Goal: Information Seeking & Learning: Check status

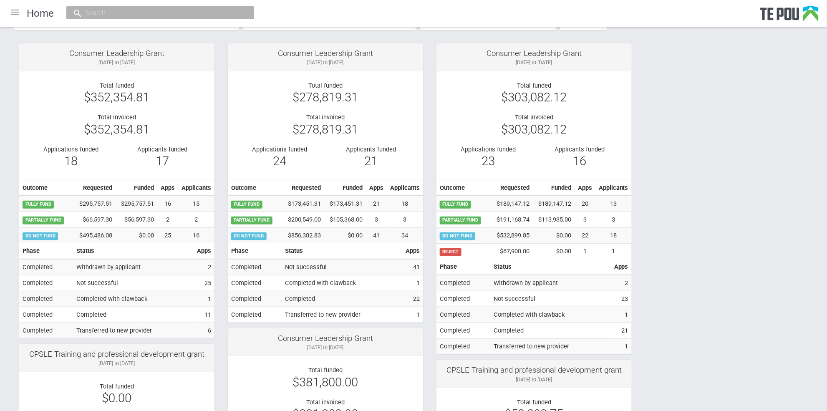
scroll to position [111, 0]
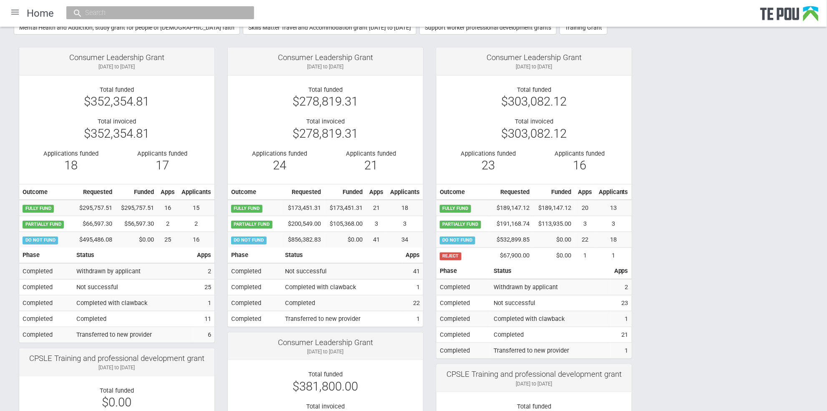
click at [17, 8] on div at bounding box center [15, 12] width 20 height 20
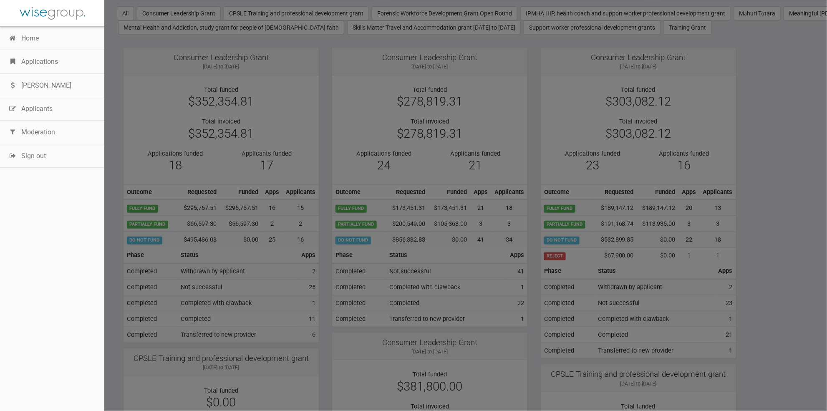
click at [47, 64] on link "Applications" at bounding box center [52, 61] width 104 height 23
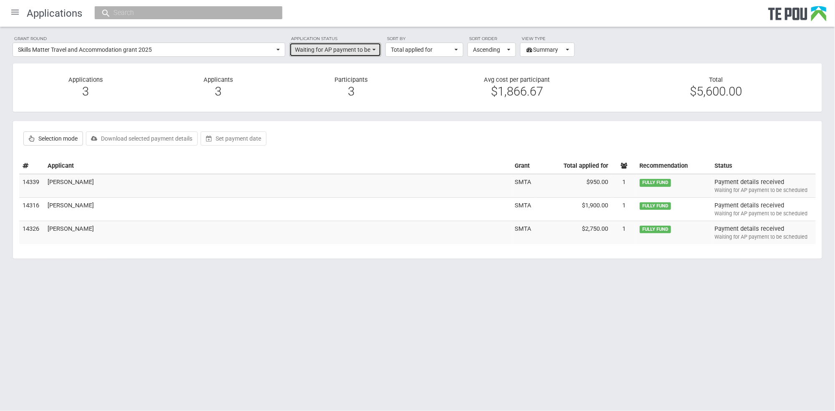
click at [376, 49] on button "Waiting for AP payment to be scheduled" at bounding box center [336, 50] width 92 height 14
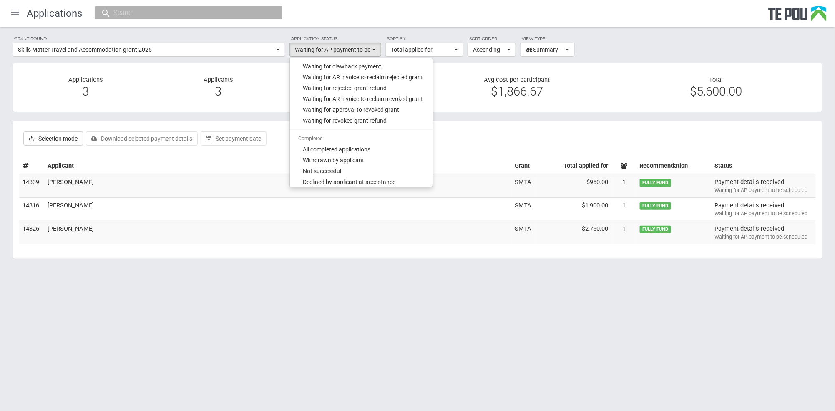
scroll to position [596, 0]
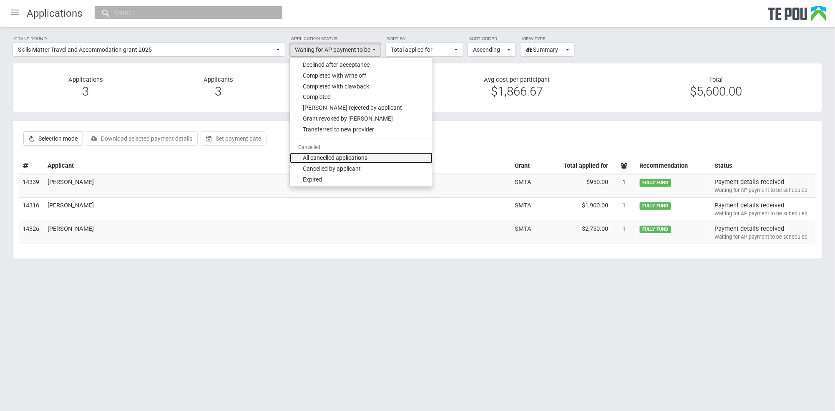
click at [338, 157] on span "All cancelled applications" at bounding box center [335, 158] width 65 height 8
select select "phase_10"
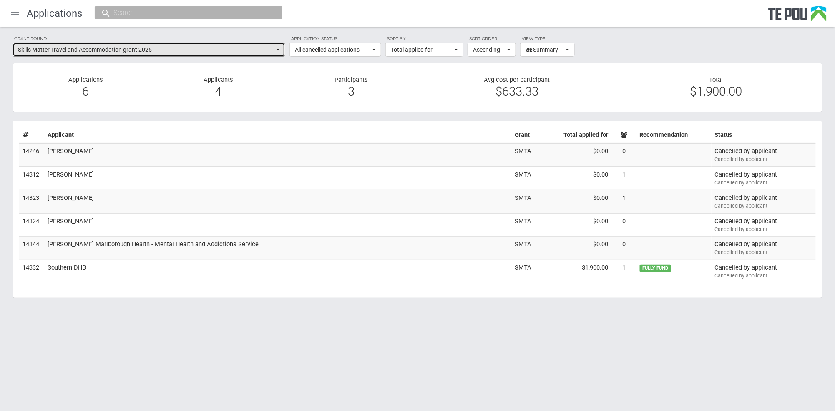
click at [277, 47] on button "Skills Matter Travel and Accommodation grant 2025" at bounding box center [149, 50] width 273 height 14
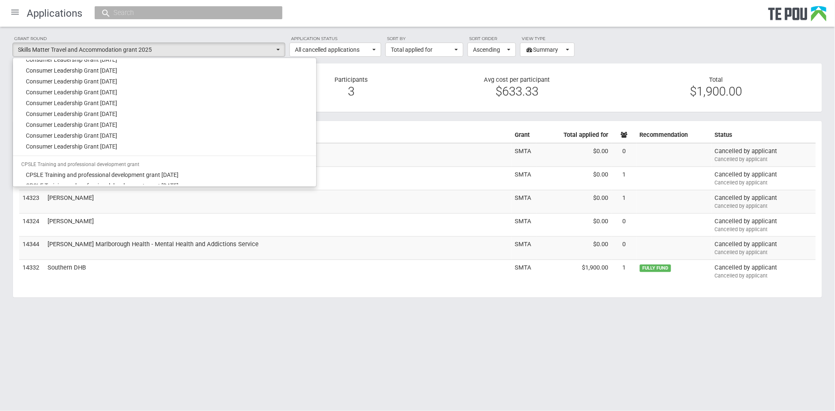
scroll to position [0, 0]
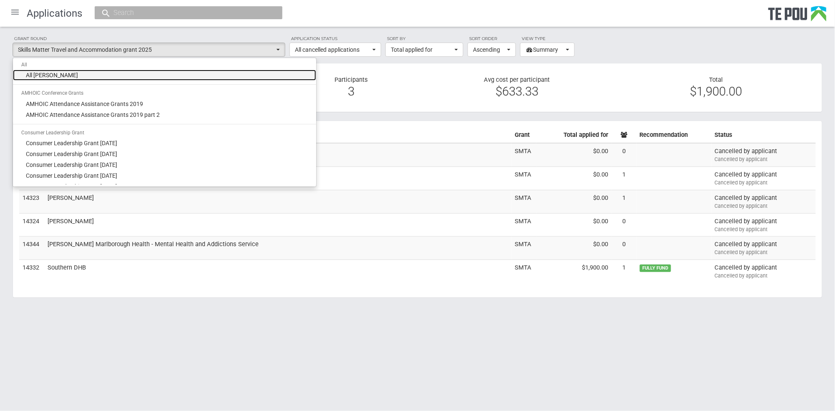
click at [155, 80] on link "All grant rounds" at bounding box center [164, 75] width 303 height 11
select select "-1"
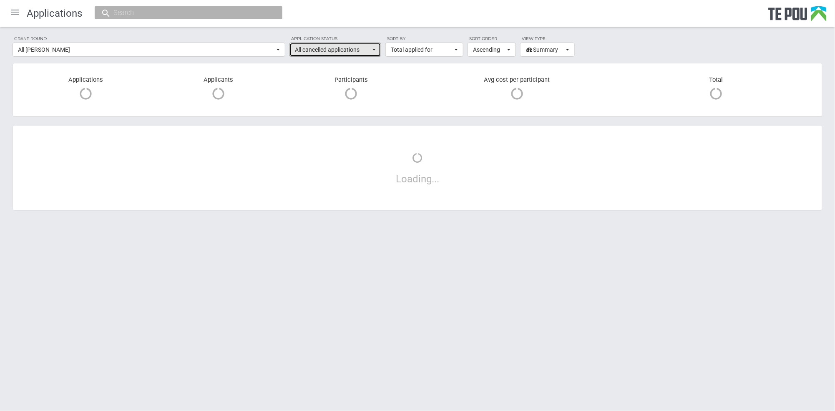
click at [375, 49] on span "button" at bounding box center [374, 50] width 3 height 2
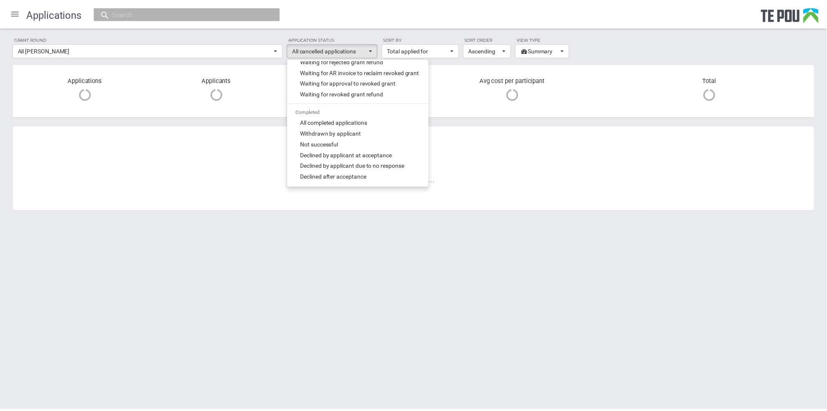
scroll to position [429, 0]
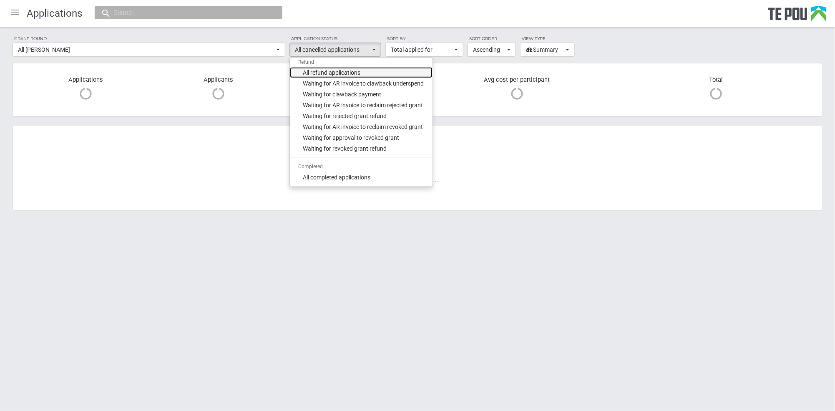
click at [328, 74] on span "All refund applications" at bounding box center [332, 72] width 58 height 8
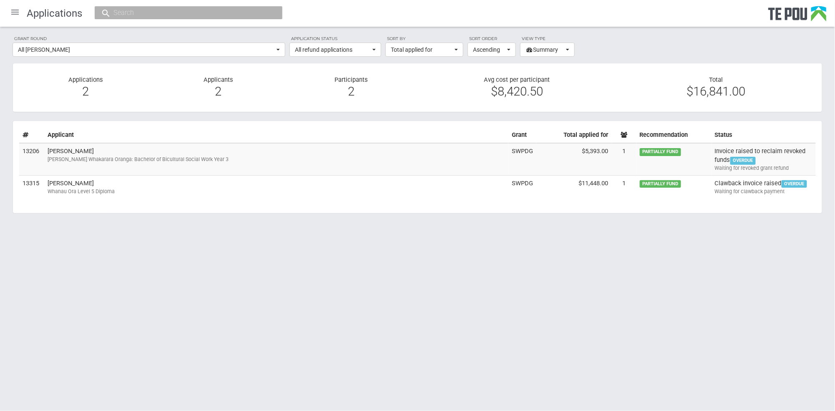
click at [107, 256] on html "Home Applications Grant rounds Applicants Organisations Individuals Moderation …" at bounding box center [417, 205] width 835 height 411
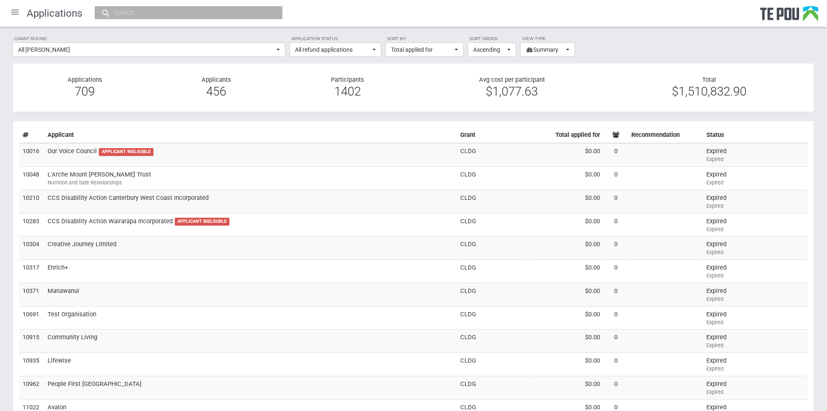
click at [373, 51] on button "All refund applications" at bounding box center [336, 50] width 92 height 14
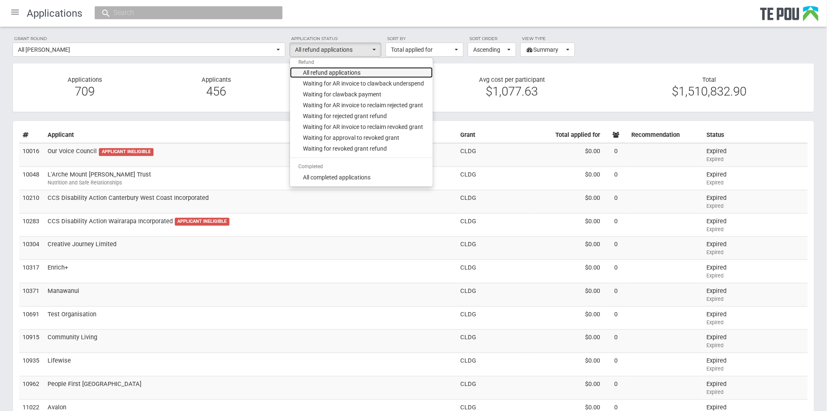
click at [354, 69] on span "All refund applications" at bounding box center [332, 72] width 58 height 8
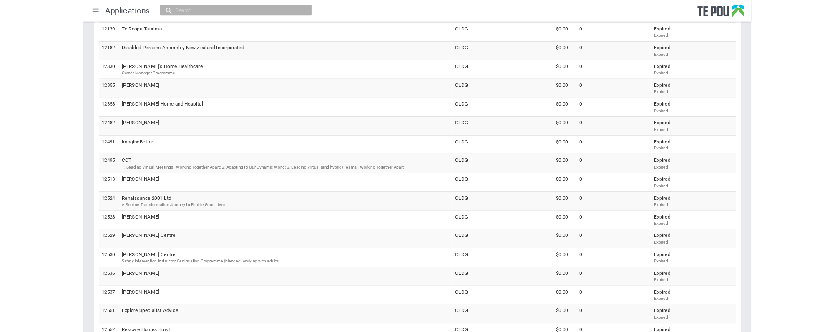
scroll to position [0, 0]
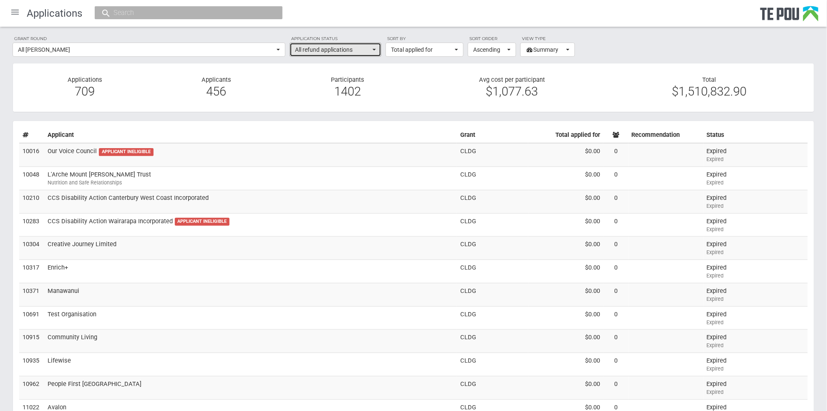
click at [376, 48] on button "All refund applications" at bounding box center [336, 50] width 92 height 14
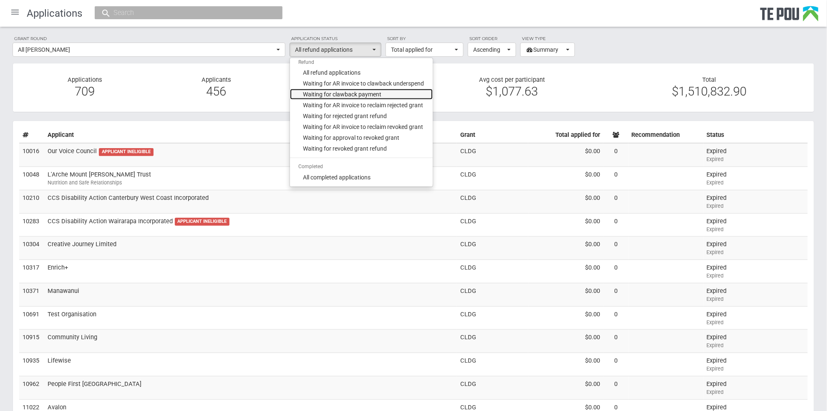
click at [348, 92] on span "Waiting for clawback payment" at bounding box center [342, 94] width 78 height 8
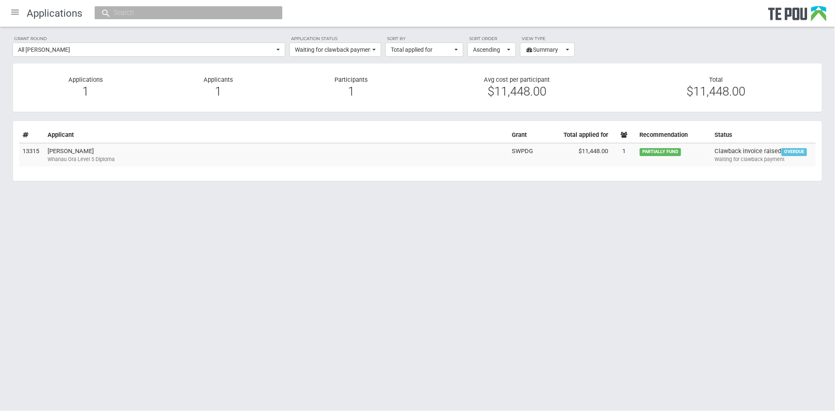
click at [128, 234] on html "Home Applications Grant rounds Applicants Organisations Individuals Moderation …" at bounding box center [417, 205] width 835 height 411
click at [85, 157] on div "Whanau Ora Level 5 Diploma" at bounding box center [277, 160] width 458 height 8
click at [356, 243] on html "Home Applications Grant rounds Applicants Organisations Individuals Moderation …" at bounding box center [417, 205] width 835 height 411
drag, startPoint x: 168, startPoint y: 259, endPoint x: 164, endPoint y: 253, distance: 6.9
click at [166, 257] on html "Home Applications Grant rounds Applicants Organisations Individuals Moderation …" at bounding box center [417, 205] width 835 height 411
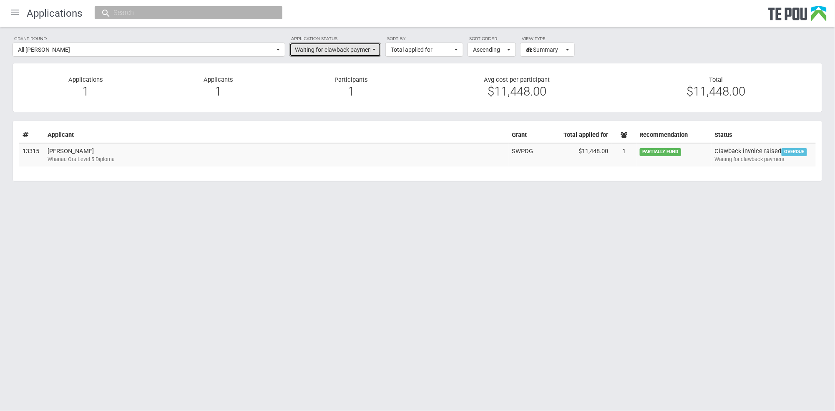
click at [376, 49] on button "Waiting for clawback payment" at bounding box center [336, 50] width 92 height 14
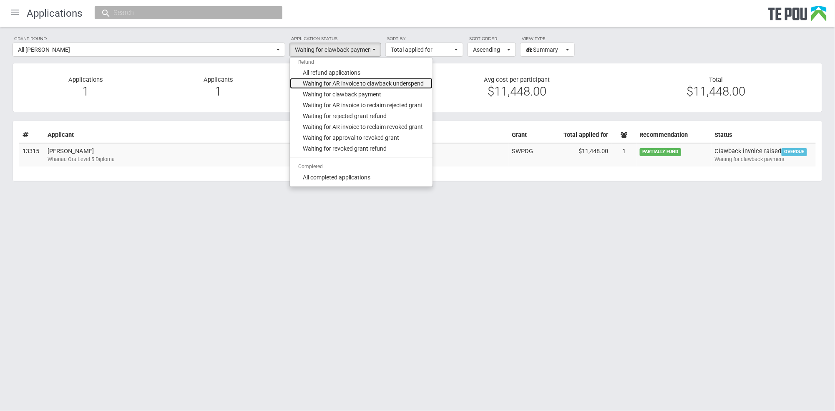
click at [365, 82] on span "Waiting for AR invoice to clawback underspend" at bounding box center [363, 83] width 121 height 8
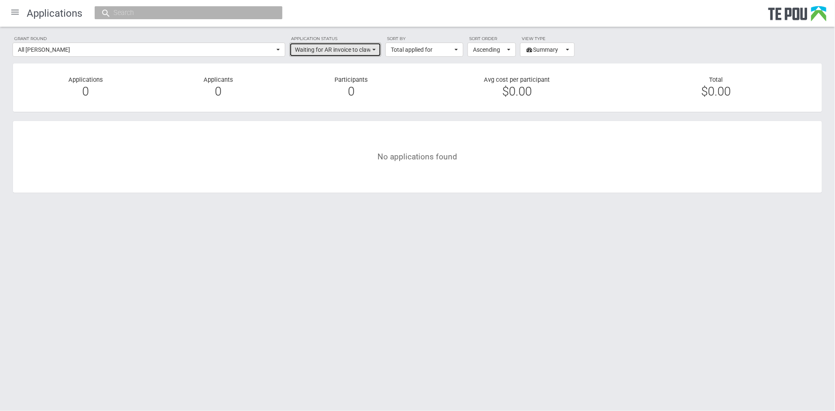
click at [374, 48] on button "Waiting for AR invoice to clawback underspend" at bounding box center [336, 50] width 92 height 14
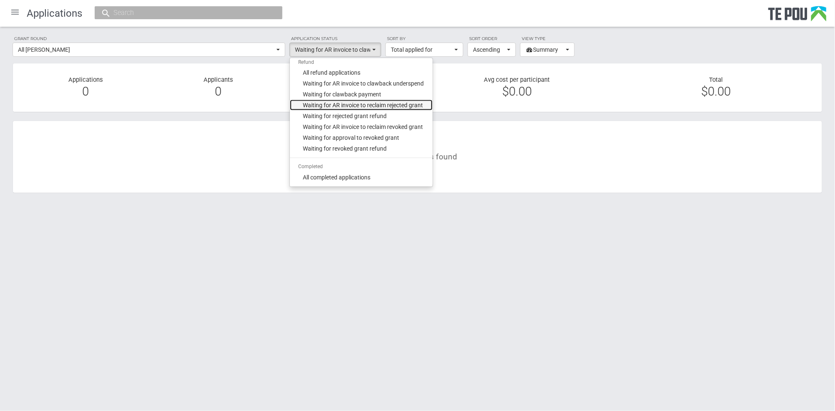
click at [371, 103] on span "Waiting for AR invoice to reclaim rejected grant" at bounding box center [363, 105] width 120 height 8
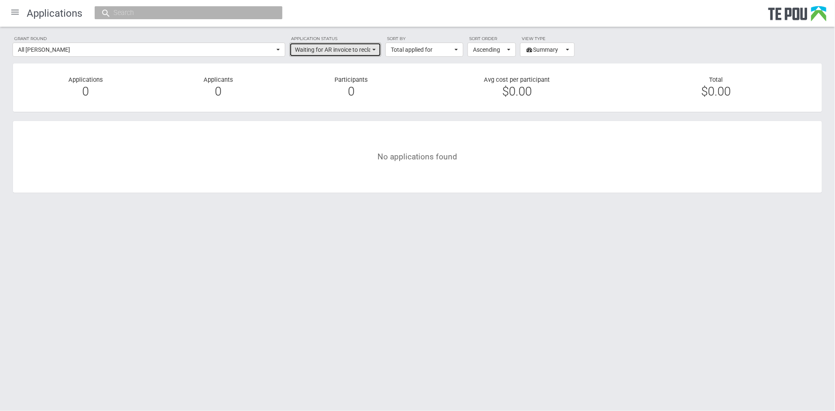
click at [374, 49] on span "button" at bounding box center [374, 50] width 3 height 2
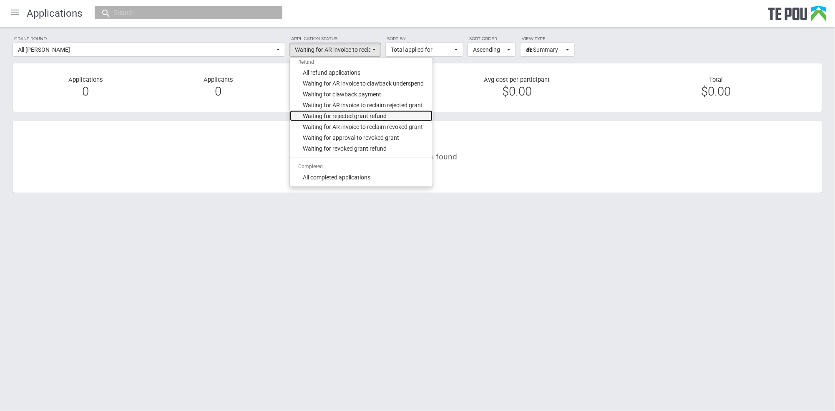
click at [376, 117] on span "Waiting for rejected grant refund" at bounding box center [345, 116] width 84 height 8
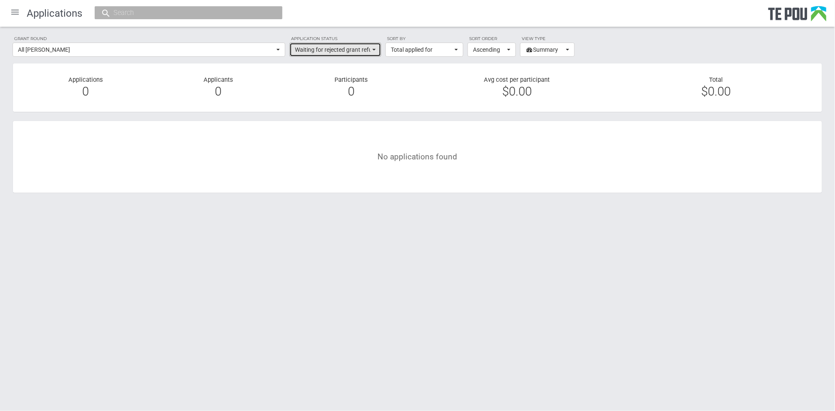
click at [375, 52] on button "Waiting for rejected grant refund" at bounding box center [336, 50] width 92 height 14
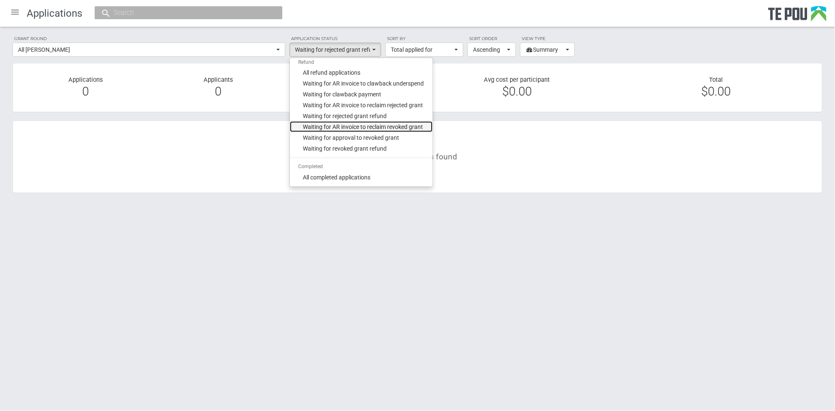
click at [368, 128] on span "Waiting for AR invoice to reclaim revoked grant" at bounding box center [363, 127] width 120 height 8
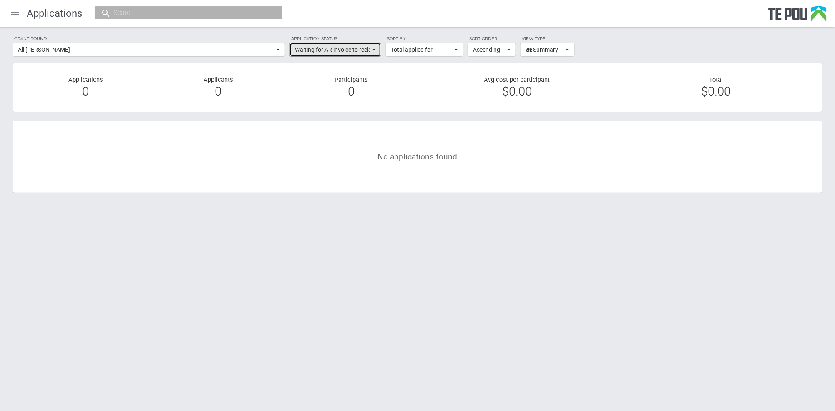
click at [373, 49] on span "button" at bounding box center [374, 50] width 3 height 2
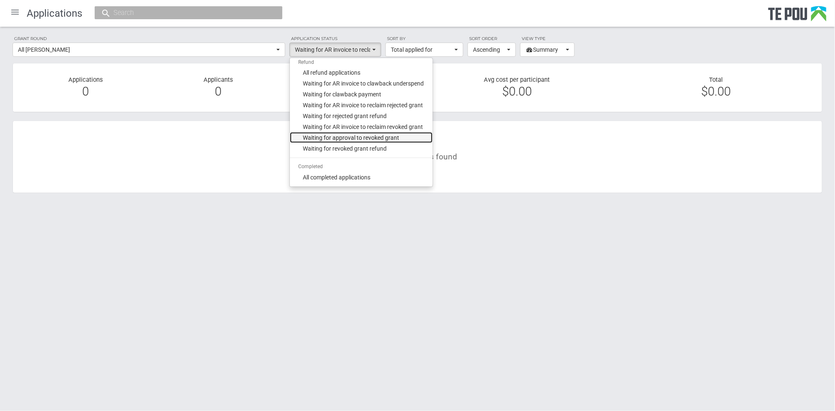
click at [359, 139] on span "Waiting for approval to revoked grant" at bounding box center [351, 138] width 96 height 8
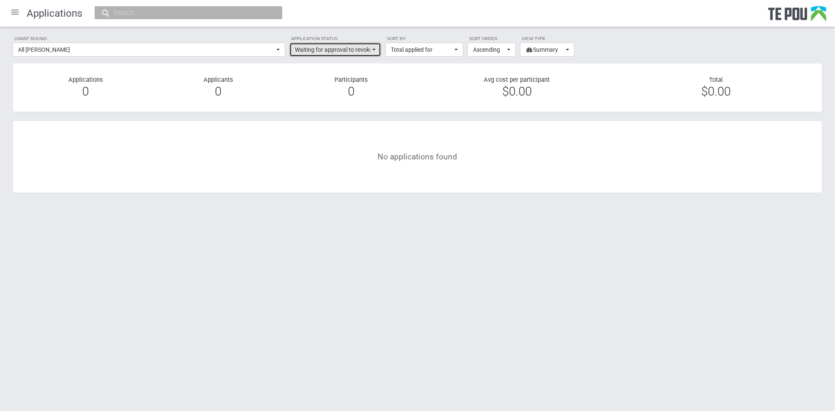
click at [376, 50] on span "button" at bounding box center [374, 50] width 3 height 2
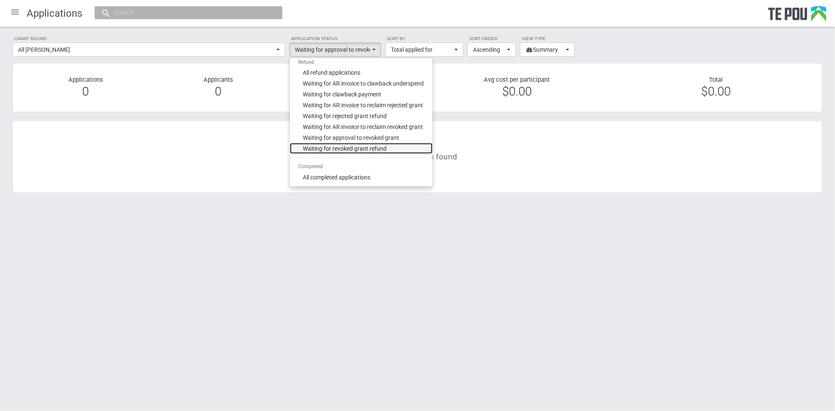
click at [349, 153] on span "Waiting for revoked grant refund" at bounding box center [345, 148] width 84 height 8
select select "510"
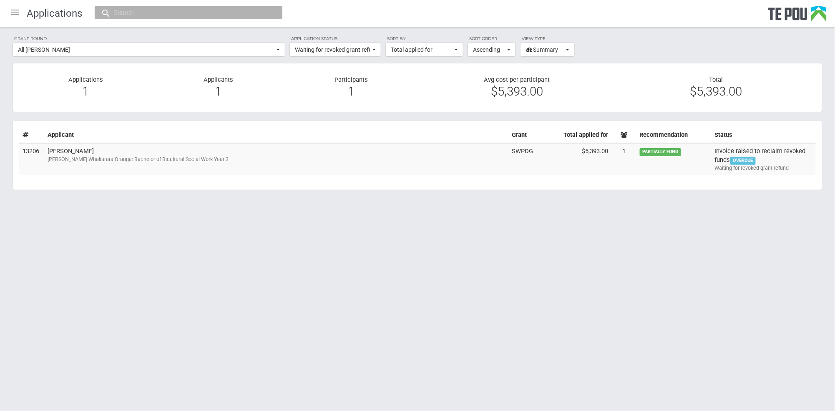
click at [93, 239] on html "Home Applications Grant rounds Applicants Organisations Individuals Moderation …" at bounding box center [417, 205] width 835 height 411
click at [37, 259] on html "Home Applications Grant rounds Applicants Organisations Individuals Moderation …" at bounding box center [417, 205] width 835 height 411
click at [131, 12] on input "text" at bounding box center [184, 12] width 147 height 9
drag, startPoint x: 272, startPoint y: 272, endPoint x: 403, endPoint y: 116, distance: 204.1
click at [273, 272] on html "Home Applications Grant rounds Applicants Organisations Individuals Moderation …" at bounding box center [417, 205] width 835 height 411
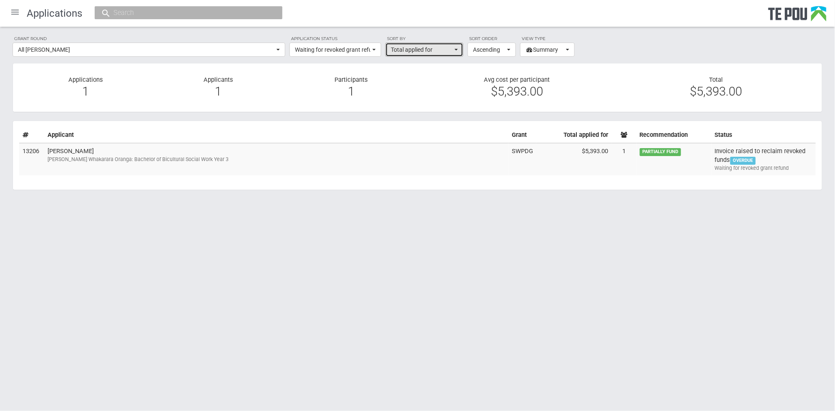
click at [453, 50] on button "Total applied for" at bounding box center [425, 50] width 78 height 14
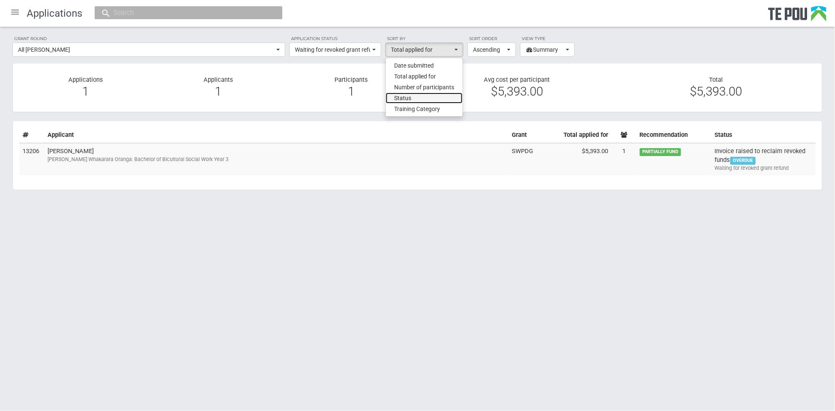
click at [414, 101] on link "Status" at bounding box center [424, 98] width 77 height 11
select select "CurrentApplicationStateId"
click at [257, 237] on html "Home Applications Grant rounds Applicants Organisations Individuals Moderation …" at bounding box center [417, 205] width 835 height 411
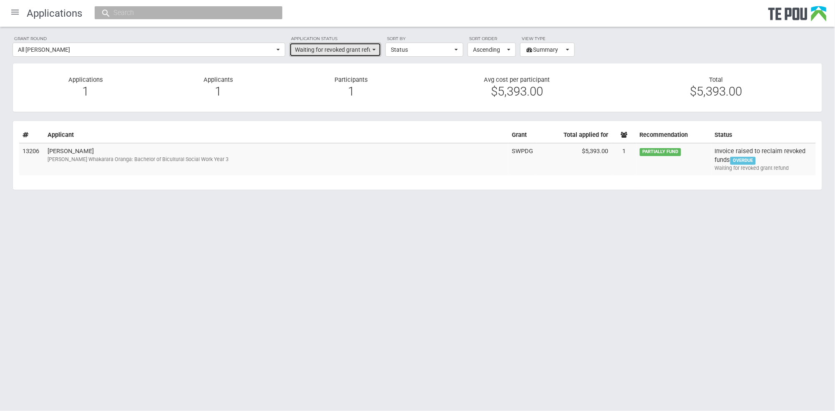
drag, startPoint x: 376, startPoint y: 50, endPoint x: 375, endPoint y: 55, distance: 4.8
click at [376, 51] on button "Waiting for revoked grant refund" at bounding box center [336, 50] width 92 height 14
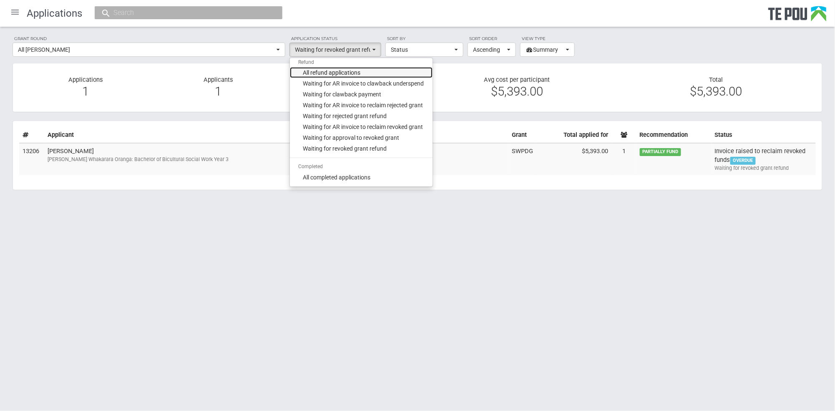
click at [353, 75] on span "All refund applications" at bounding box center [332, 72] width 58 height 8
select select "phase_7"
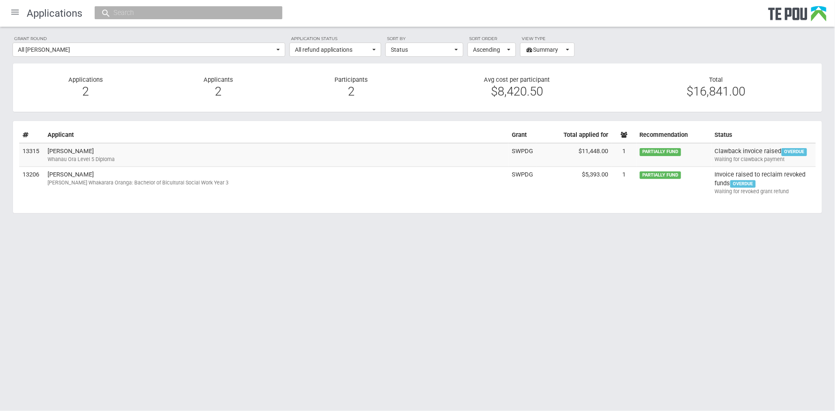
click at [87, 262] on html "Home Applications Grant rounds Applicants Organisations Individuals Moderation …" at bounding box center [417, 205] width 835 height 411
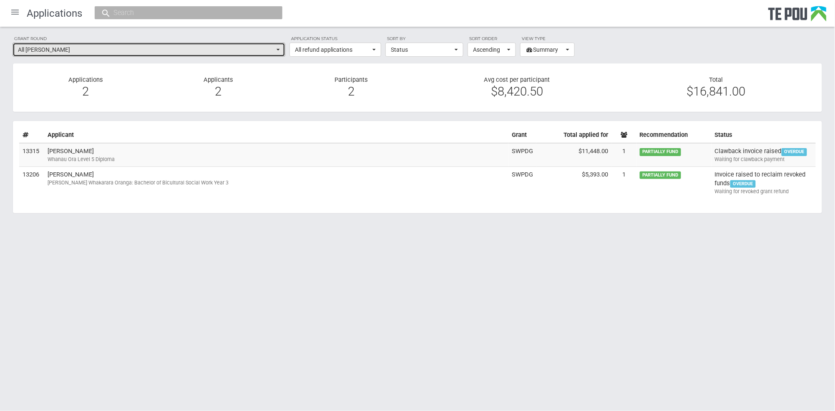
click at [71, 46] on span "All grant rounds" at bounding box center [146, 49] width 257 height 8
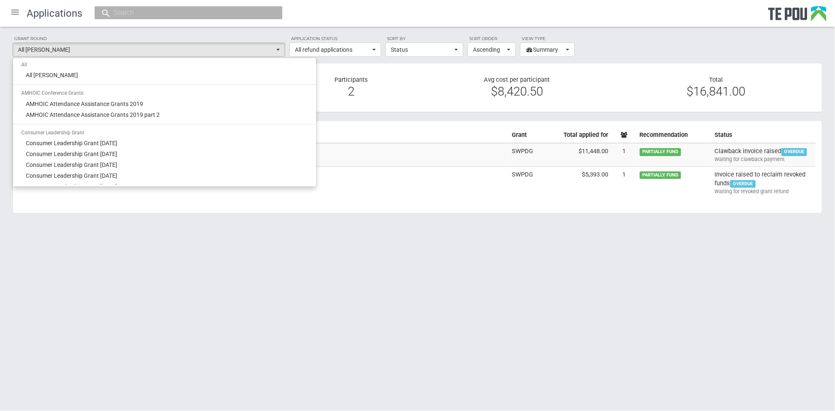
click at [235, 10] on input "text" at bounding box center [184, 12] width 147 height 9
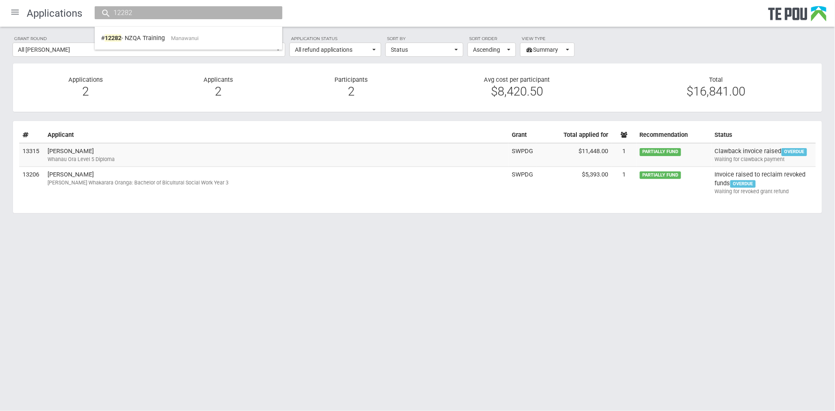
type input "12282"
click at [109, 37] on span "12282" at bounding box center [113, 38] width 17 height 8
click at [224, 278] on html "Home Applications Grant rounds Applicants Organisations Individuals Moderation …" at bounding box center [417, 205] width 835 height 411
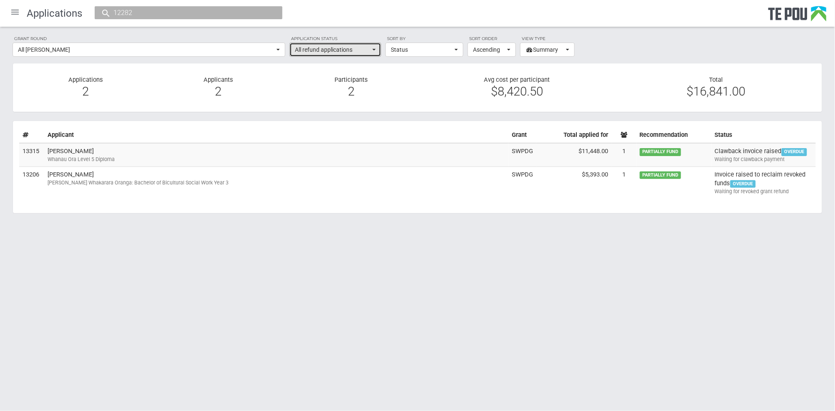
click at [337, 51] on span "All refund applications" at bounding box center [333, 49] width 76 height 8
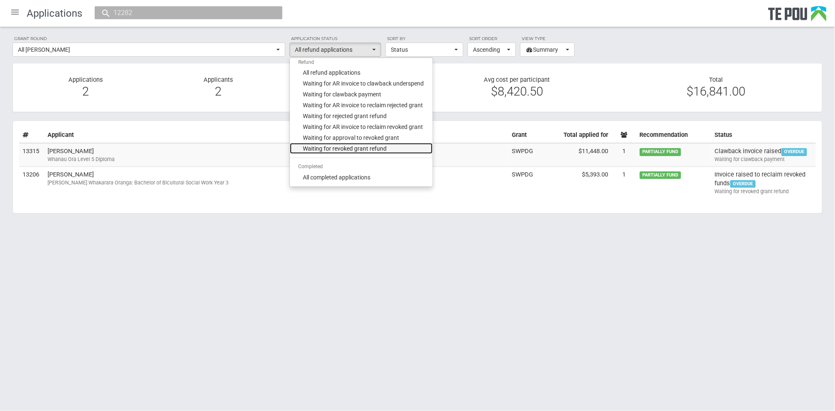
click at [344, 149] on span "Waiting for revoked grant refund" at bounding box center [345, 148] width 84 height 8
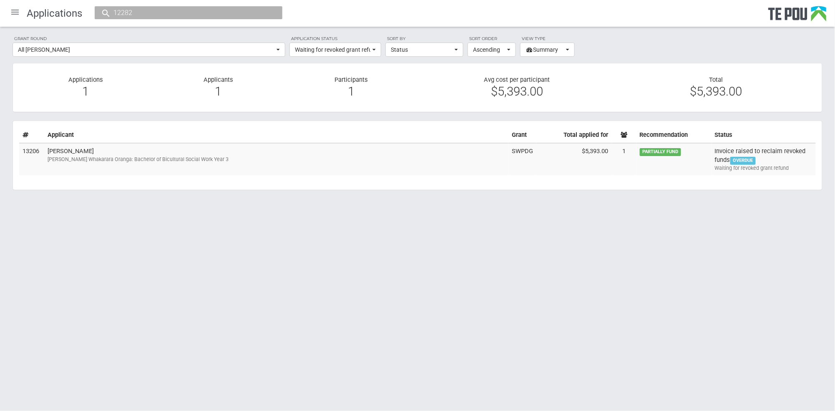
drag, startPoint x: 266, startPoint y: 258, endPoint x: 266, endPoint y: 252, distance: 5.8
click at [266, 252] on html "Home Applications Grant rounds Applicants Organisations Individuals Moderation …" at bounding box center [417, 205] width 835 height 411
click at [566, 50] on span "button" at bounding box center [567, 50] width 3 height 2
click at [506, 48] on button "Ascending" at bounding box center [492, 50] width 48 height 14
click at [434, 50] on span "Status" at bounding box center [422, 49] width 62 height 8
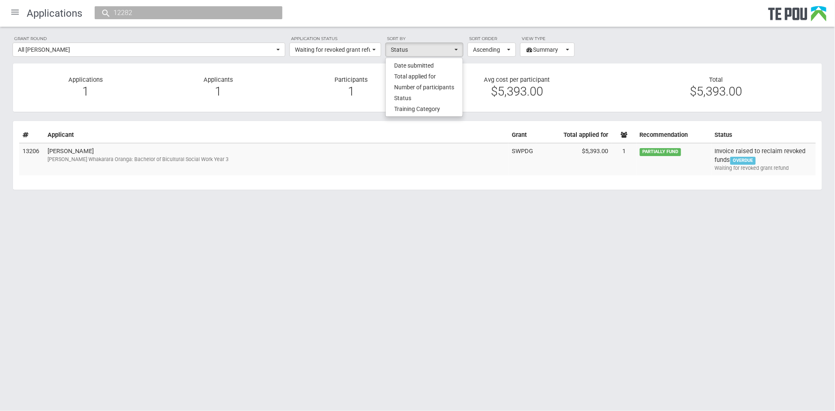
click at [275, 261] on html "Home Applications Grant rounds Applicants Organisations Individuals Moderation …" at bounding box center [417, 205] width 835 height 411
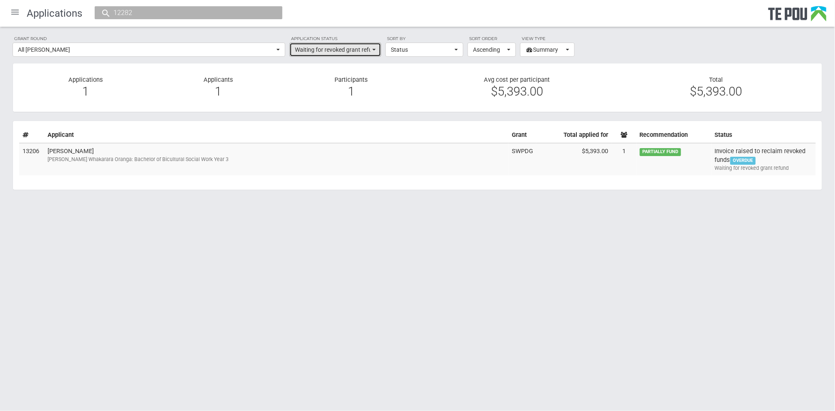
click at [375, 48] on button "Waiting for revoked grant refund" at bounding box center [336, 50] width 92 height 14
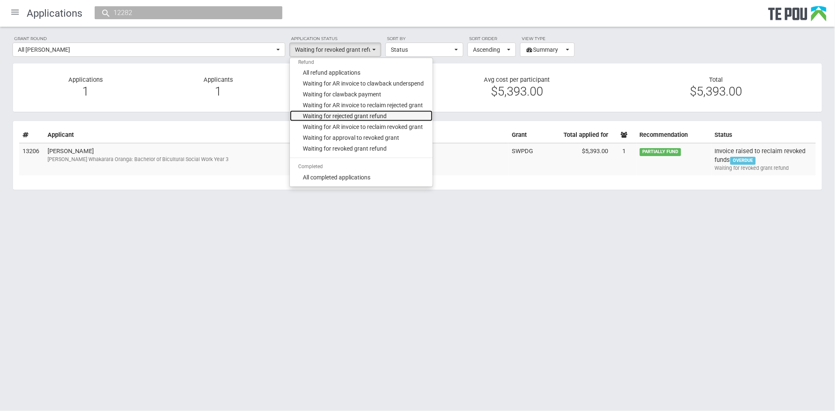
click at [355, 114] on span "Waiting for rejected grant refund" at bounding box center [345, 116] width 84 height 8
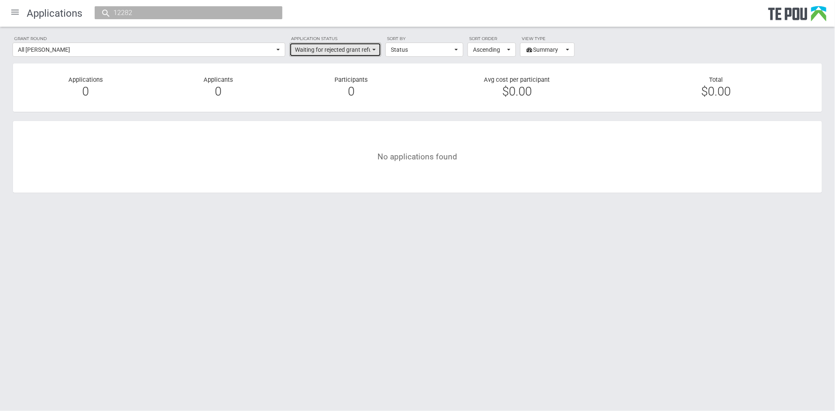
click at [375, 48] on button "Waiting for rejected grant refund" at bounding box center [336, 50] width 92 height 14
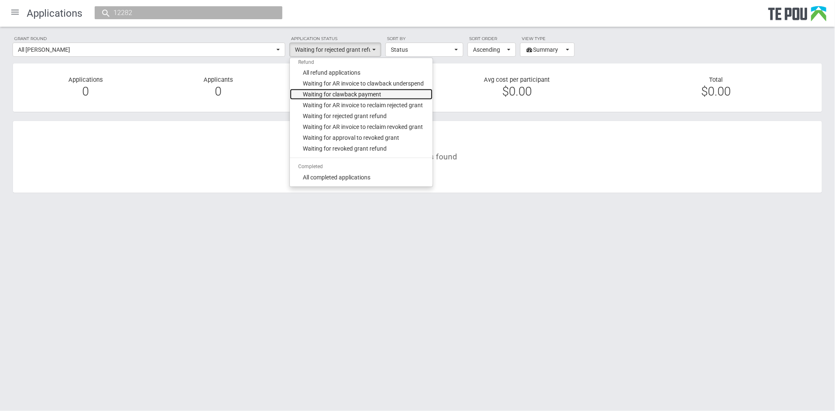
click at [348, 93] on span "Waiting for clawback payment" at bounding box center [342, 94] width 78 height 8
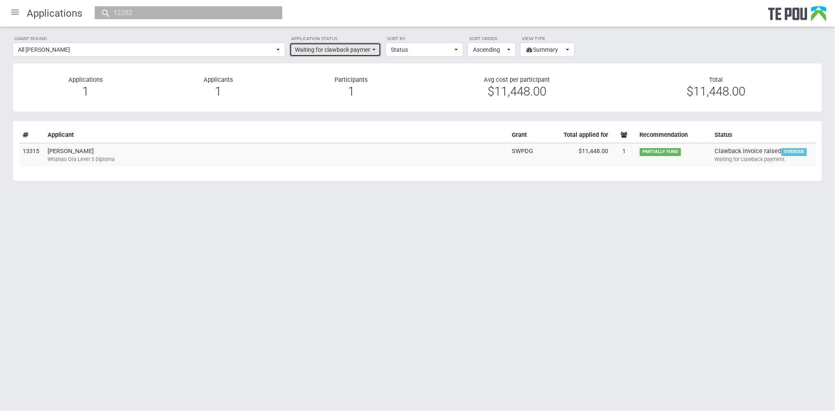
click at [375, 52] on button "Waiting for clawback payment" at bounding box center [336, 50] width 92 height 14
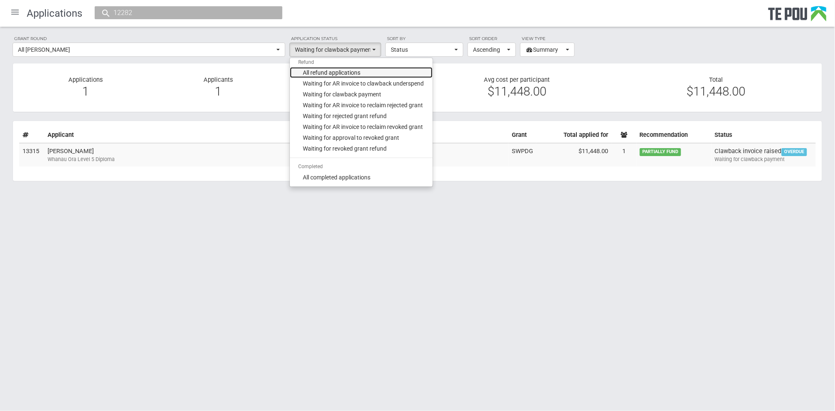
click at [336, 71] on span "All refund applications" at bounding box center [332, 72] width 58 height 8
select select "phase_7"
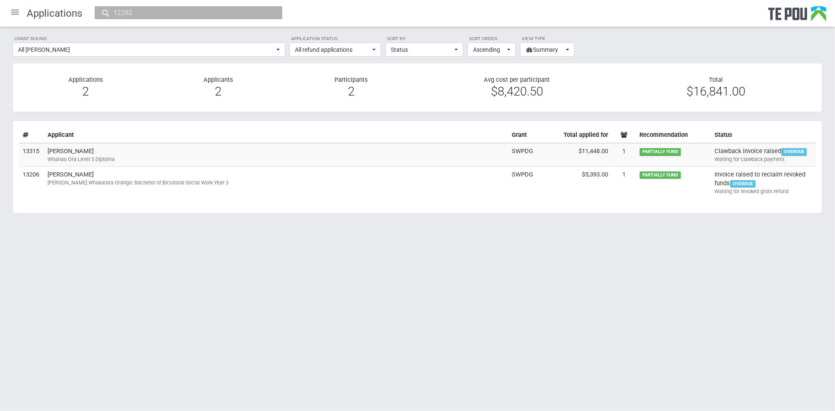
click at [89, 264] on html "Home Applications Grant rounds Applicants Organisations Individuals Moderation …" at bounding box center [417, 205] width 835 height 411
click at [456, 51] on button "Status" at bounding box center [425, 50] width 78 height 14
click at [203, 300] on html "Home Applications Grant rounds Applicants Organisations Individuals Moderation …" at bounding box center [417, 205] width 835 height 411
drag, startPoint x: 374, startPoint y: 311, endPoint x: 364, endPoint y: 293, distance: 21.3
click at [376, 310] on html "Home Applications Grant rounds Applicants Organisations Individuals Moderation …" at bounding box center [417, 205] width 835 height 411
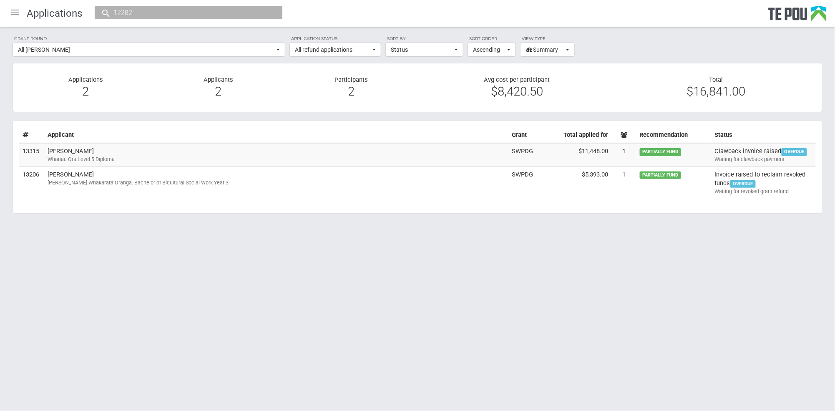
click at [443, 279] on html "Home Applications Grant rounds Applicants Organisations Individuals Moderation …" at bounding box center [417, 205] width 835 height 411
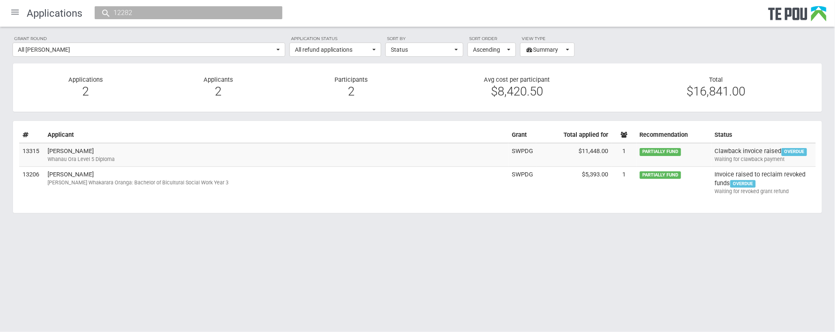
click at [210, 278] on html "Home Applications Grant rounds Applicants Organisations Individuals Moderation …" at bounding box center [417, 166] width 835 height 332
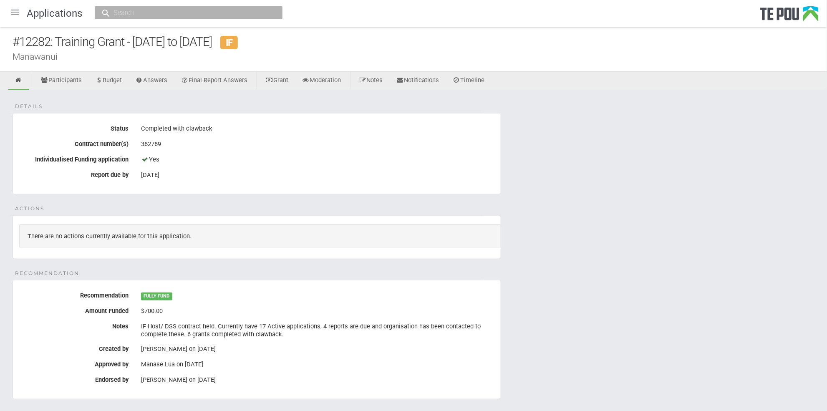
click at [41, 334] on div "Notes IF Host/ DSS contract held. Currently have 17 Active applications, 4 repo…" at bounding box center [256, 330] width 487 height 21
click at [666, 152] on div "Details Status Completed with clawback Contract number(s) 362769 Individualised…" at bounding box center [413, 317] width 827 height 454
click at [73, 97] on div "Details Status Completed with clawback Contract number(s) 362769 Individualised…" at bounding box center [413, 317] width 827 height 454
click at [381, 79] on link "Notes" at bounding box center [371, 81] width 37 height 18
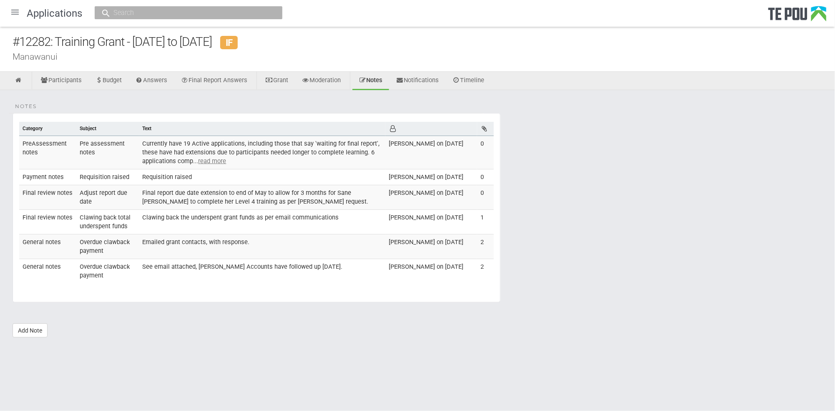
click at [247, 366] on body "Home Applications [PERSON_NAME] Applicants Organisations Individuals Moderation…" at bounding box center [417, 183] width 835 height 367
click at [104, 341] on div "Notes Category Subject Text [DEMOGRAPHIC_DATA] notes Pre assessment notes Curre…" at bounding box center [417, 218] width 835 height 256
click at [115, 337] on div "Notes Category Subject Text [DEMOGRAPHIC_DATA] notes Pre assessment notes Curre…" at bounding box center [417, 218] width 835 height 256
click at [439, 93] on div "Notes Category Subject Text [DEMOGRAPHIC_DATA] notes Pre assessment notes Curre…" at bounding box center [417, 218] width 835 height 256
click at [436, 82] on link "Notifications" at bounding box center [418, 81] width 56 height 18
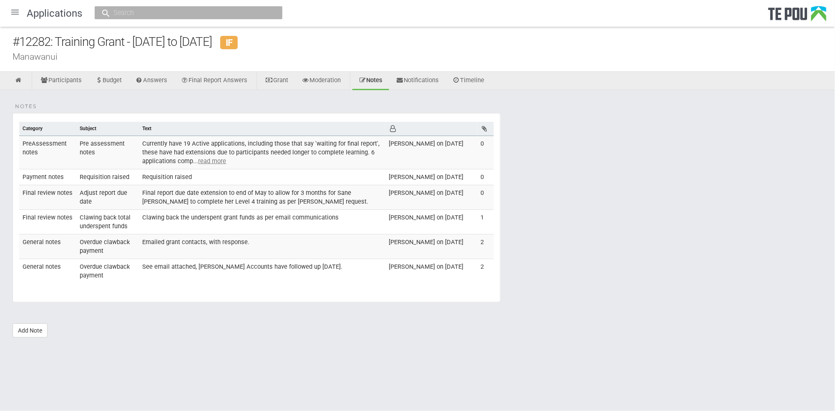
click at [225, 338] on div "Notes Category Subject Text [DEMOGRAPHIC_DATA] notes Pre assessment notes Curre…" at bounding box center [417, 218] width 835 height 256
click at [161, 341] on div "Notes Category Subject Text [DEMOGRAPHIC_DATA] notes Pre assessment notes Curre…" at bounding box center [417, 218] width 835 height 256
click at [121, 346] on div "Notes Category Subject Text [DEMOGRAPHIC_DATA] notes Pre assessment notes Curre…" at bounding box center [417, 218] width 835 height 256
click at [219, 100] on div "Notes Category Subject Text [DEMOGRAPHIC_DATA] notes Pre assessment notes Curre…" at bounding box center [417, 218] width 835 height 256
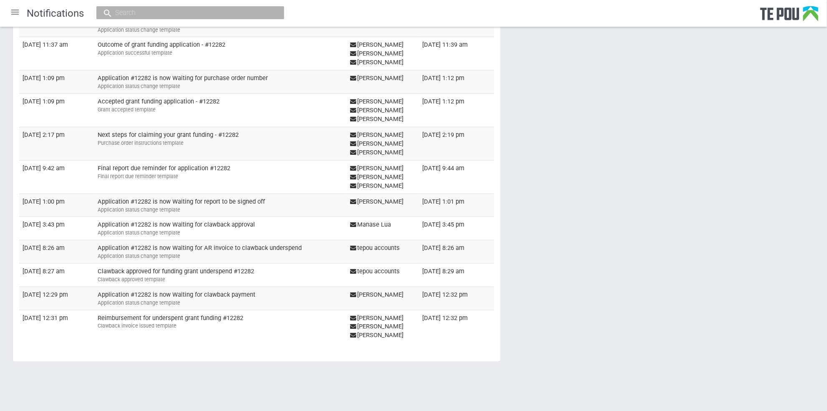
scroll to position [184, 0]
click at [664, 231] on div "Notifications Date sent Subject Recipients Delivered [DATE] 3:30 pm Application…" at bounding box center [413, 150] width 827 height 480
